Goal: Information Seeking & Learning: Learn about a topic

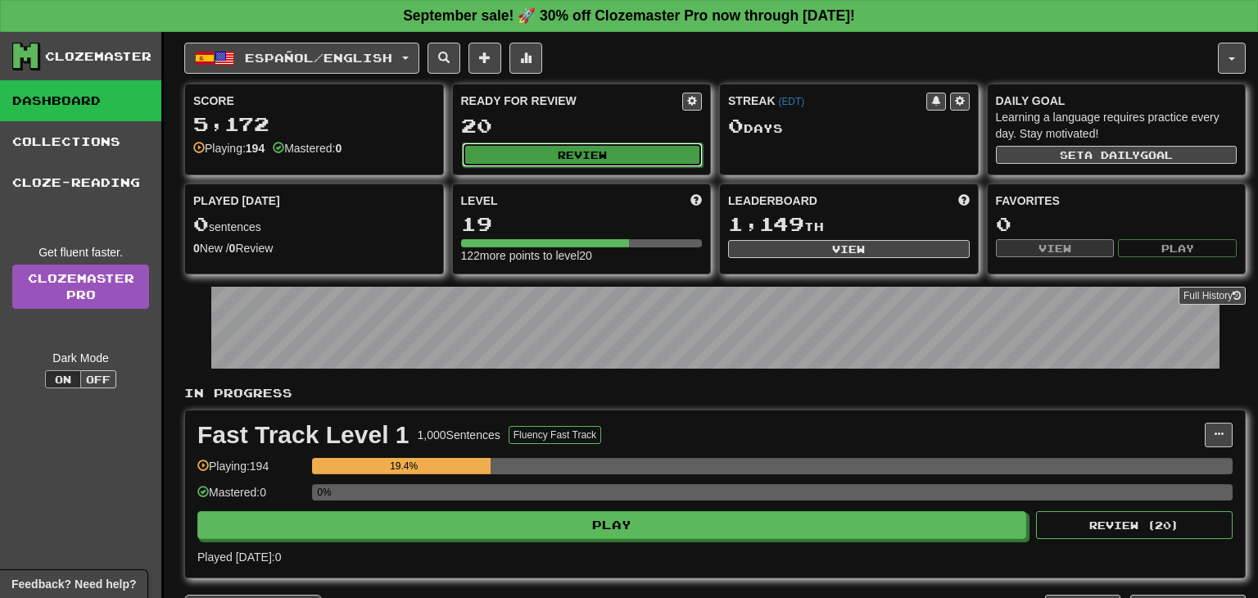
click at [642, 153] on button "Review" at bounding box center [583, 154] width 242 height 25
select select "**"
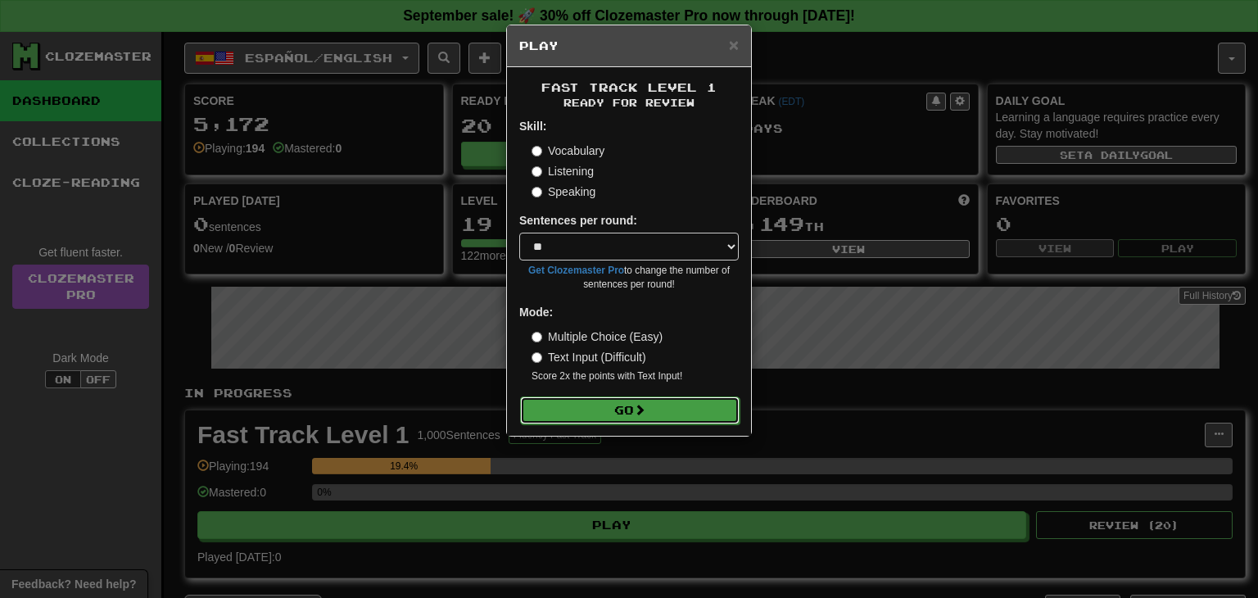
click at [608, 403] on button "Go" at bounding box center [629, 410] width 219 height 28
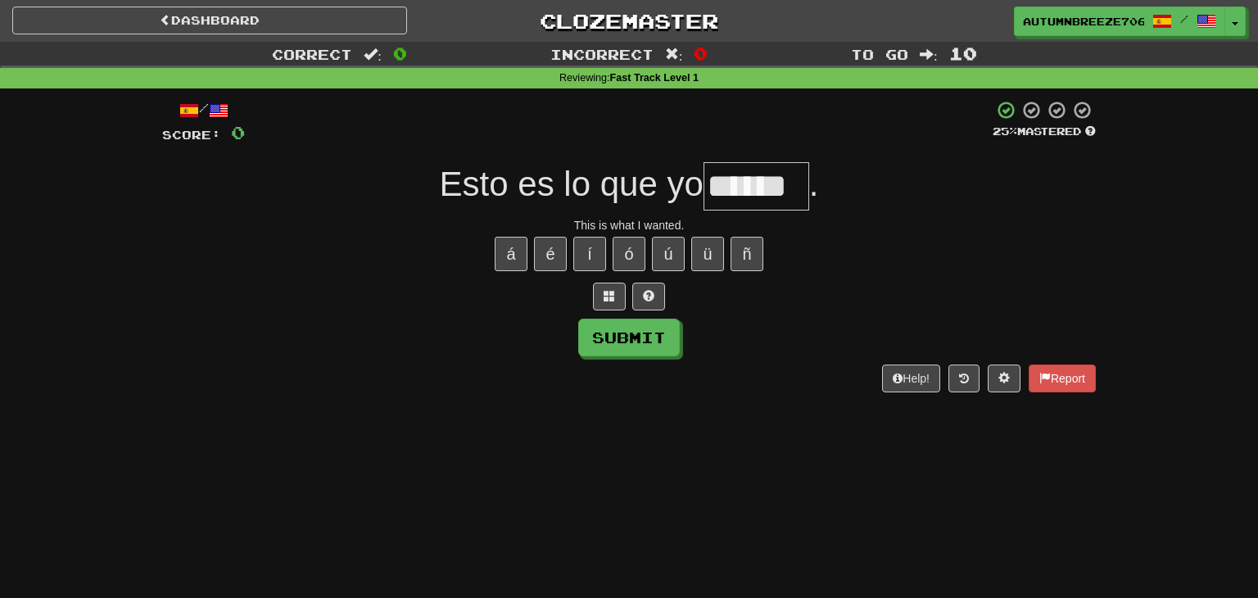
type input "******"
